Goal: Task Accomplishment & Management: Use online tool/utility

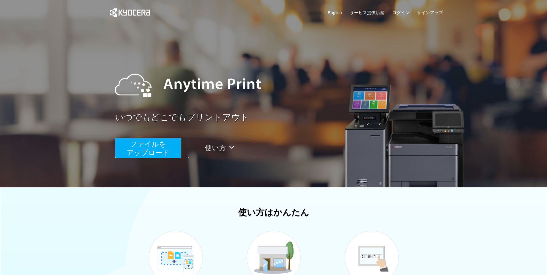
click at [163, 148] on span "ファイルを ​​アップロード" at bounding box center [148, 148] width 43 height 16
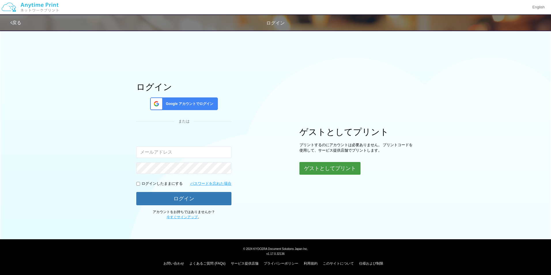
click at [324, 165] on button "ゲストとしてプリント" at bounding box center [329, 168] width 61 height 13
click at [333, 169] on button "ゲストとしてプリント" at bounding box center [329, 168] width 61 height 13
click at [327, 167] on body "English 戻る ログイン ログイン Google アカウントでログイン または 入力されたメールアドレスまたはパスワードが正しくありません。" at bounding box center [275, 137] width 551 height 275
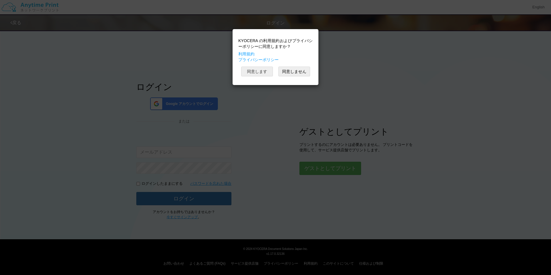
click at [259, 72] on button "同意します" at bounding box center [257, 72] width 32 height 10
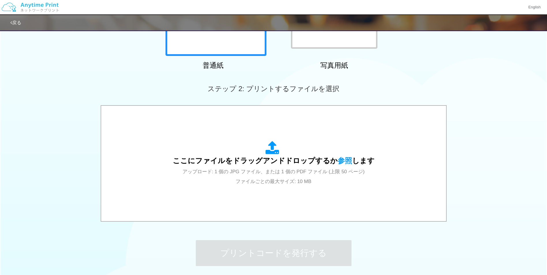
scroll to position [115, 0]
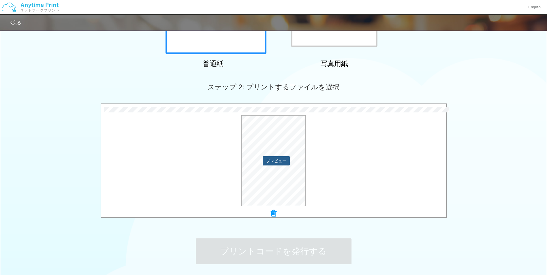
click at [278, 159] on button "プレビュー" at bounding box center [276, 160] width 27 height 9
click at [273, 160] on button "プレビュー" at bounding box center [276, 160] width 27 height 9
click at [366, 165] on div "プレビュー" at bounding box center [273, 160] width 345 height 91
click at [493, 167] on div "57.6 KB 辞退.pdf Check Error × 辞退.pdf プレビュー" at bounding box center [273, 162] width 547 height 118
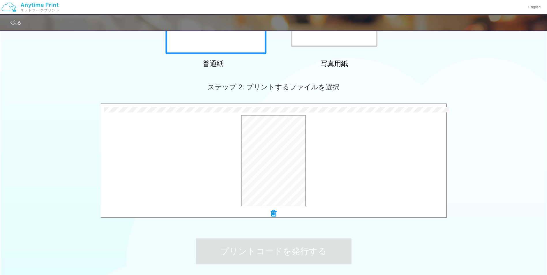
click at [369, 254] on div "ステップ 1: 用紙の種類を選択 普通紙 写真用紙 普通紙 写真用紙 previous next slide 1 of 2 comma.current.act…" at bounding box center [273, 97] width 547 height 370
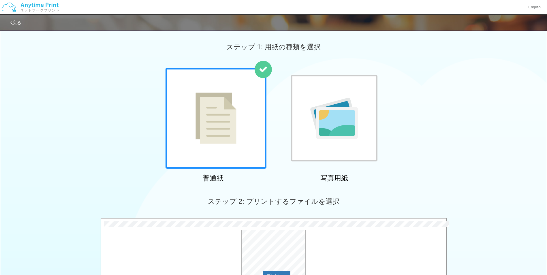
scroll to position [0, 0]
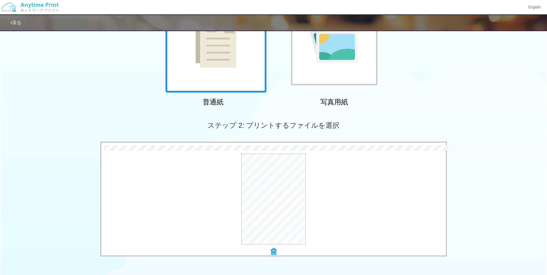
click at [235, 58] on img at bounding box center [215, 41] width 41 height 51
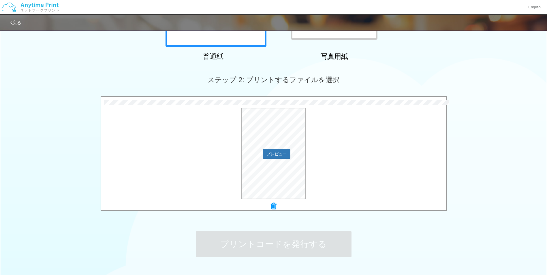
scroll to position [163, 0]
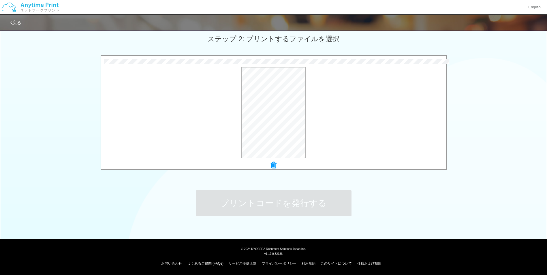
click at [370, 195] on div "ステップ 1: 用紙の種類を選択 普通紙 写真用紙 普通紙 写真用紙 previous next slide 1 of 2 comma.current.act…" at bounding box center [273, 49] width 547 height 370
click at [274, 166] on icon at bounding box center [274, 164] width 6 height 7
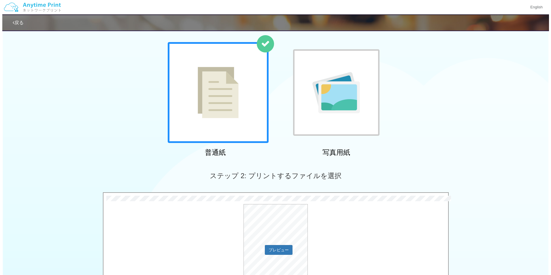
scroll to position [0, 0]
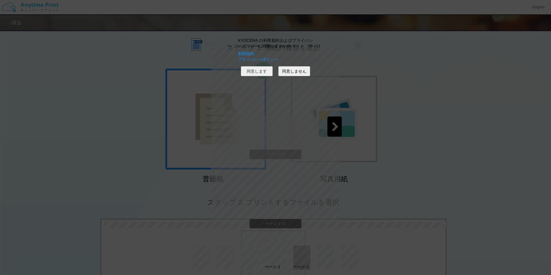
click at [254, 74] on button "同意します" at bounding box center [257, 71] width 32 height 10
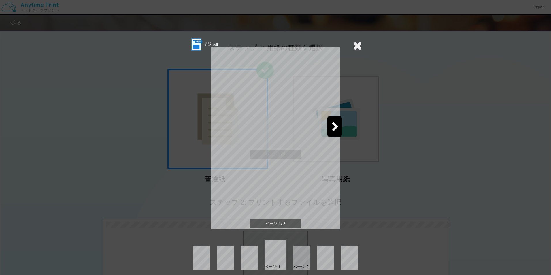
click at [333, 125] on icon at bounding box center [335, 127] width 7 height 10
click at [216, 124] on icon at bounding box center [215, 127] width 7 height 10
click at [359, 45] on icon at bounding box center [357, 46] width 9 height 12
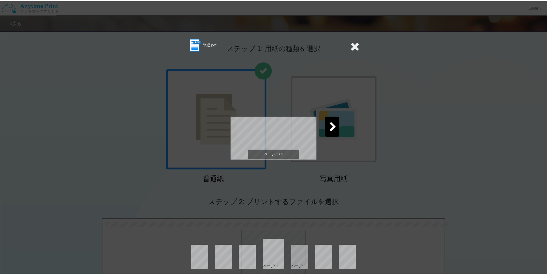
scroll to position [3, 0]
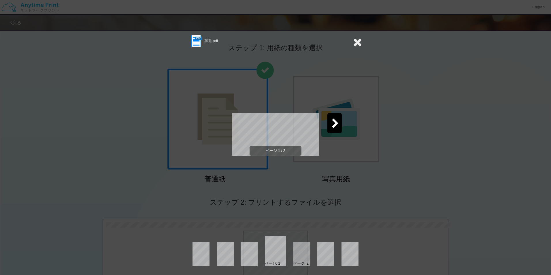
click at [355, 42] on icon at bounding box center [357, 42] width 9 height 12
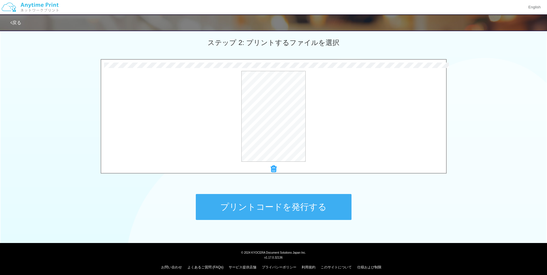
scroll to position [163, 0]
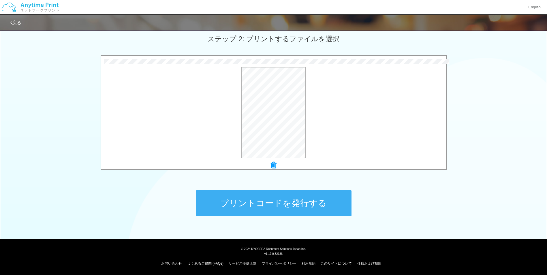
click at [291, 198] on button "プリントコードを発行する" at bounding box center [274, 203] width 156 height 26
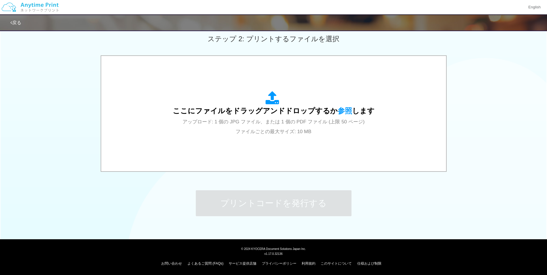
scroll to position [0, 0]
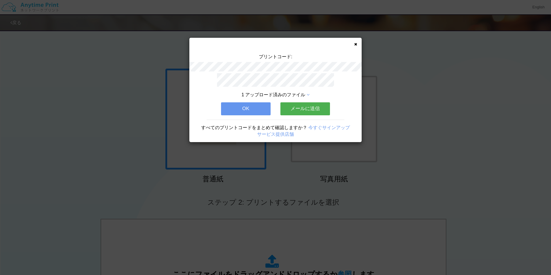
click at [256, 102] on button "OK" at bounding box center [246, 108] width 50 height 13
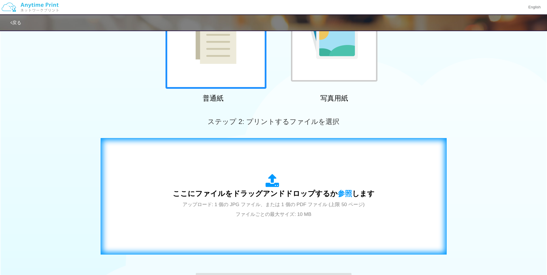
scroll to position [86, 0]
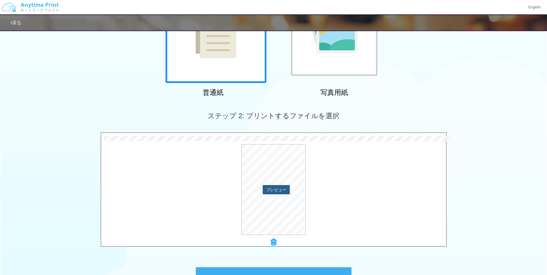
click at [275, 188] on button "プレビュー" at bounding box center [276, 189] width 27 height 9
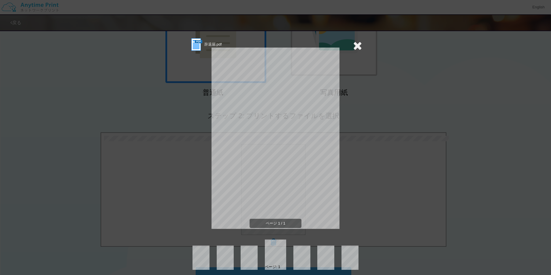
click at [355, 46] on icon at bounding box center [357, 46] width 9 height 12
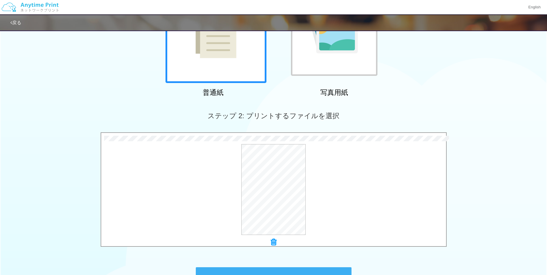
scroll to position [144, 0]
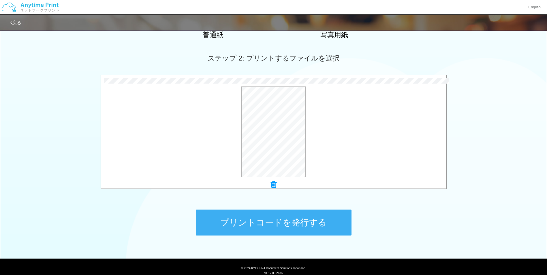
click at [282, 218] on button "プリントコードを発行する" at bounding box center [274, 223] width 156 height 26
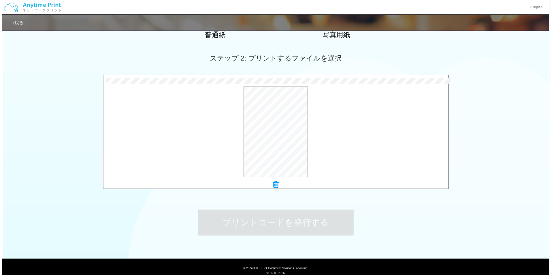
scroll to position [0, 0]
